Goal: Navigation & Orientation: Find specific page/section

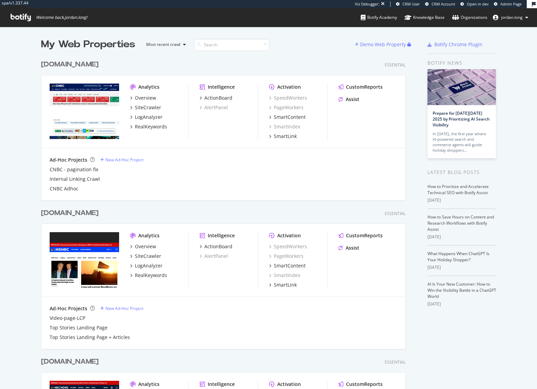
scroll to position [384, 527]
click at [31, 122] on div "My Web Properties Most recent crawl Demo Web Property [DOMAIN_NAME] Essential A…" at bounding box center [268, 354] width 537 height 655
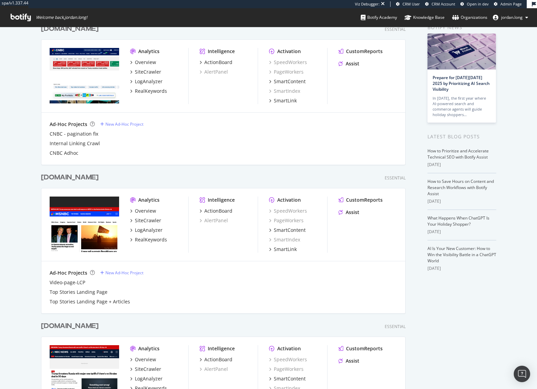
scroll to position [0, 0]
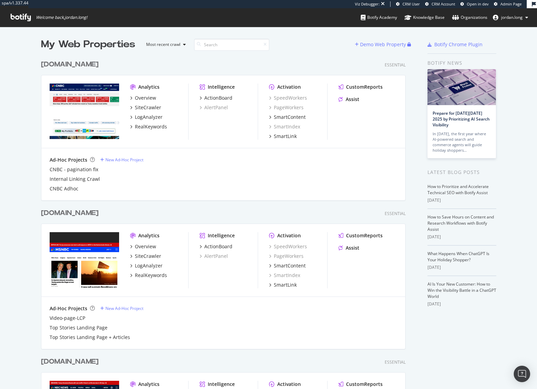
click at [210, 66] on div "[DOMAIN_NAME] Essential" at bounding box center [223, 65] width 365 height 10
click at [55, 63] on div "[DOMAIN_NAME]" at bounding box center [70, 65] width 58 height 10
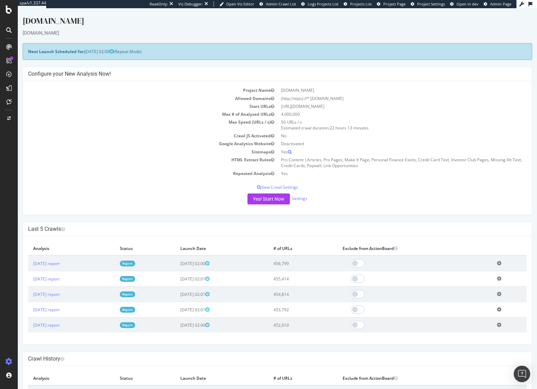
click at [154, 122] on td "Max Speed (URLs / s)" at bounding box center [153, 125] width 250 height 14
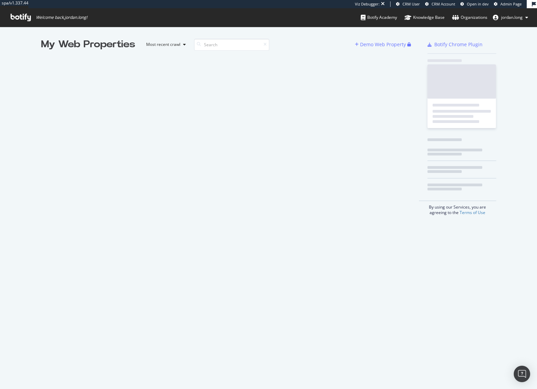
scroll to position [384, 527]
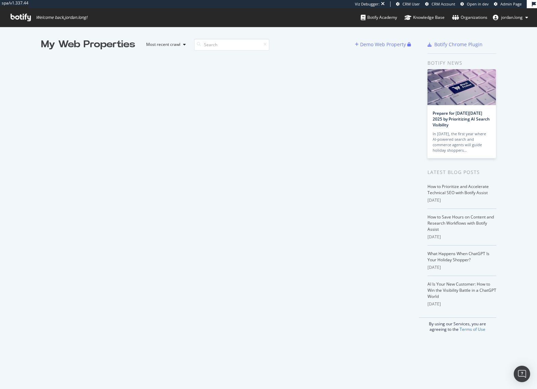
click at [48, 184] on div "My Web Properties Most recent crawl Demo Web Property" at bounding box center [230, 185] width 378 height 294
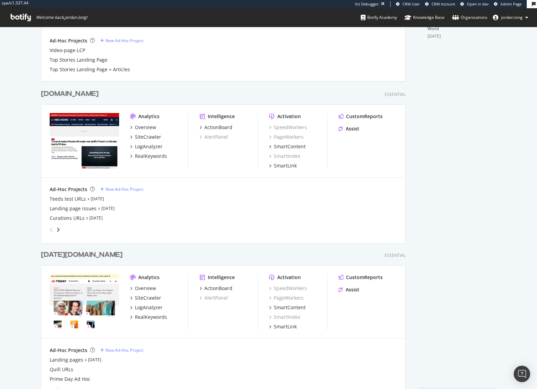
scroll to position [292, 0]
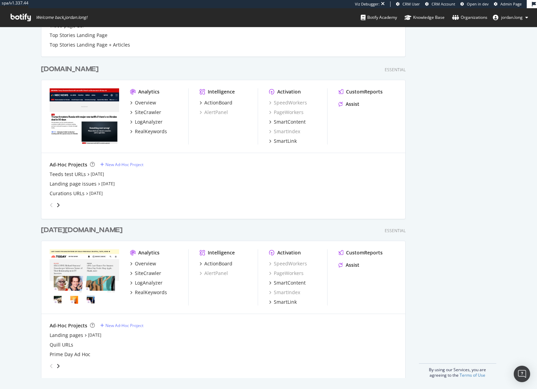
click at [53, 230] on div "[DATE][DOMAIN_NAME]" at bounding box center [81, 230] width 81 height 10
